Goal: Transaction & Acquisition: Purchase product/service

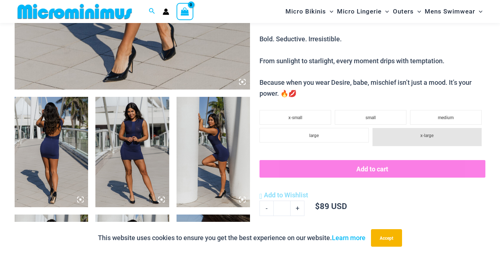
scroll to position [359, 0]
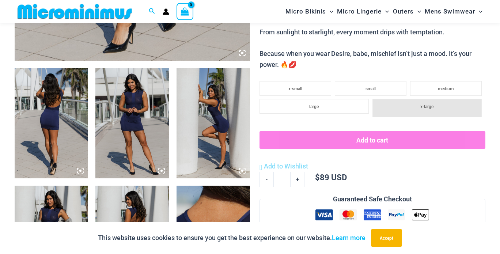
click at [214, 127] on img at bounding box center [214, 123] width 74 height 110
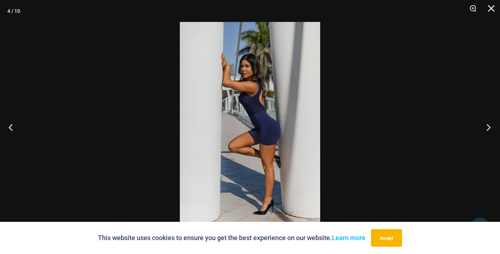
click at [492, 126] on button "Next" at bounding box center [486, 127] width 27 height 37
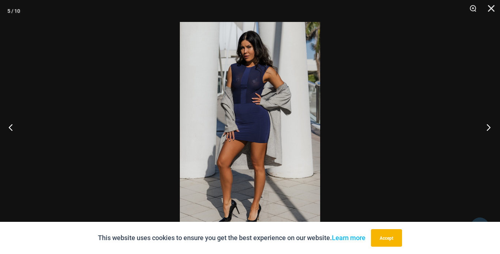
click at [491, 127] on button "Next" at bounding box center [486, 127] width 27 height 37
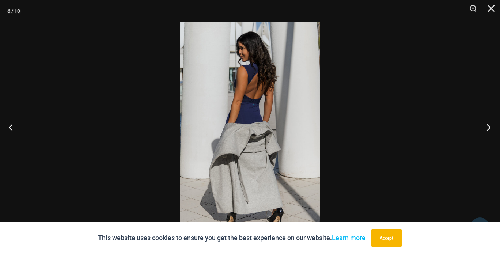
click at [491, 127] on button "Next" at bounding box center [486, 127] width 27 height 37
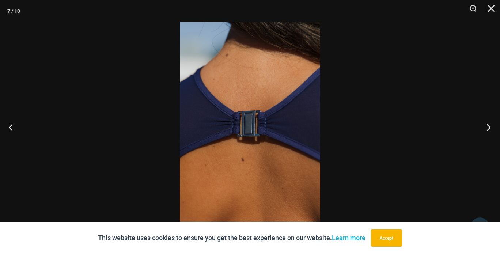
click at [491, 127] on button "Next" at bounding box center [486, 127] width 27 height 37
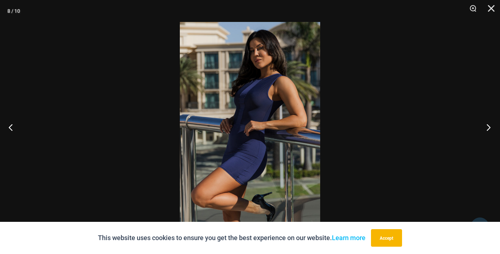
click at [491, 127] on button "Next" at bounding box center [486, 127] width 27 height 37
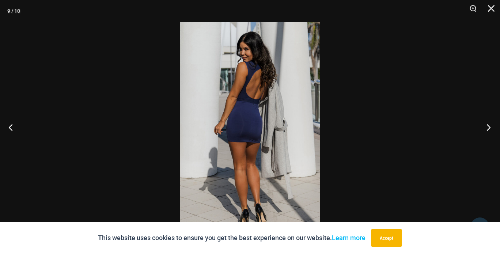
click at [491, 127] on button "Next" at bounding box center [486, 127] width 27 height 37
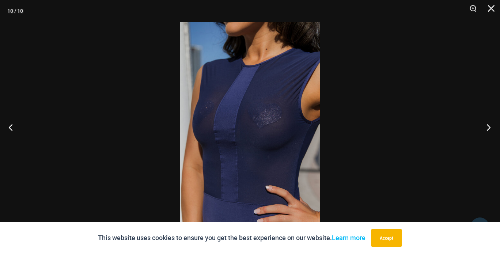
click at [485, 126] on button "Next" at bounding box center [486, 127] width 27 height 37
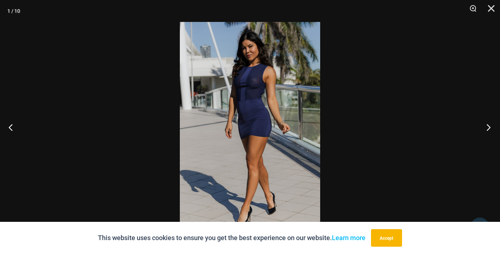
click at [485, 126] on button "Next" at bounding box center [486, 127] width 27 height 37
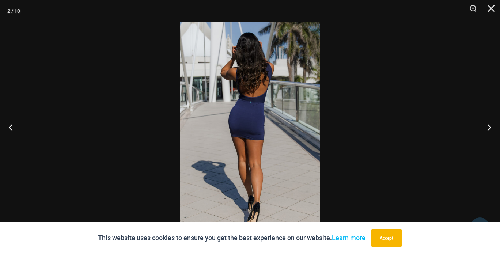
click at [257, 127] on img at bounding box center [250, 127] width 140 height 210
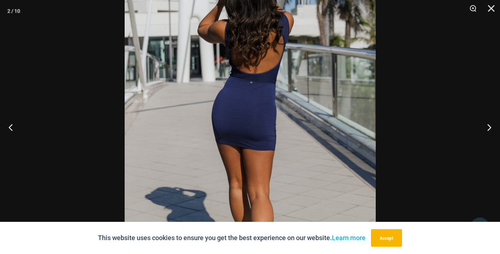
click at [263, 121] on img at bounding box center [250, 127] width 251 height 377
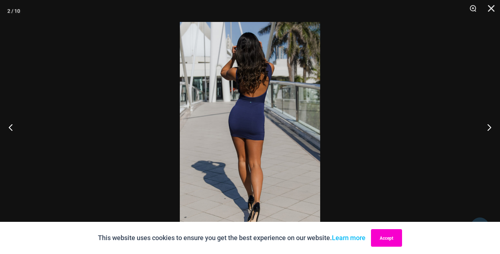
click at [390, 238] on button "Accept" at bounding box center [386, 238] width 31 height 18
